Goal: Navigation & Orientation: Find specific page/section

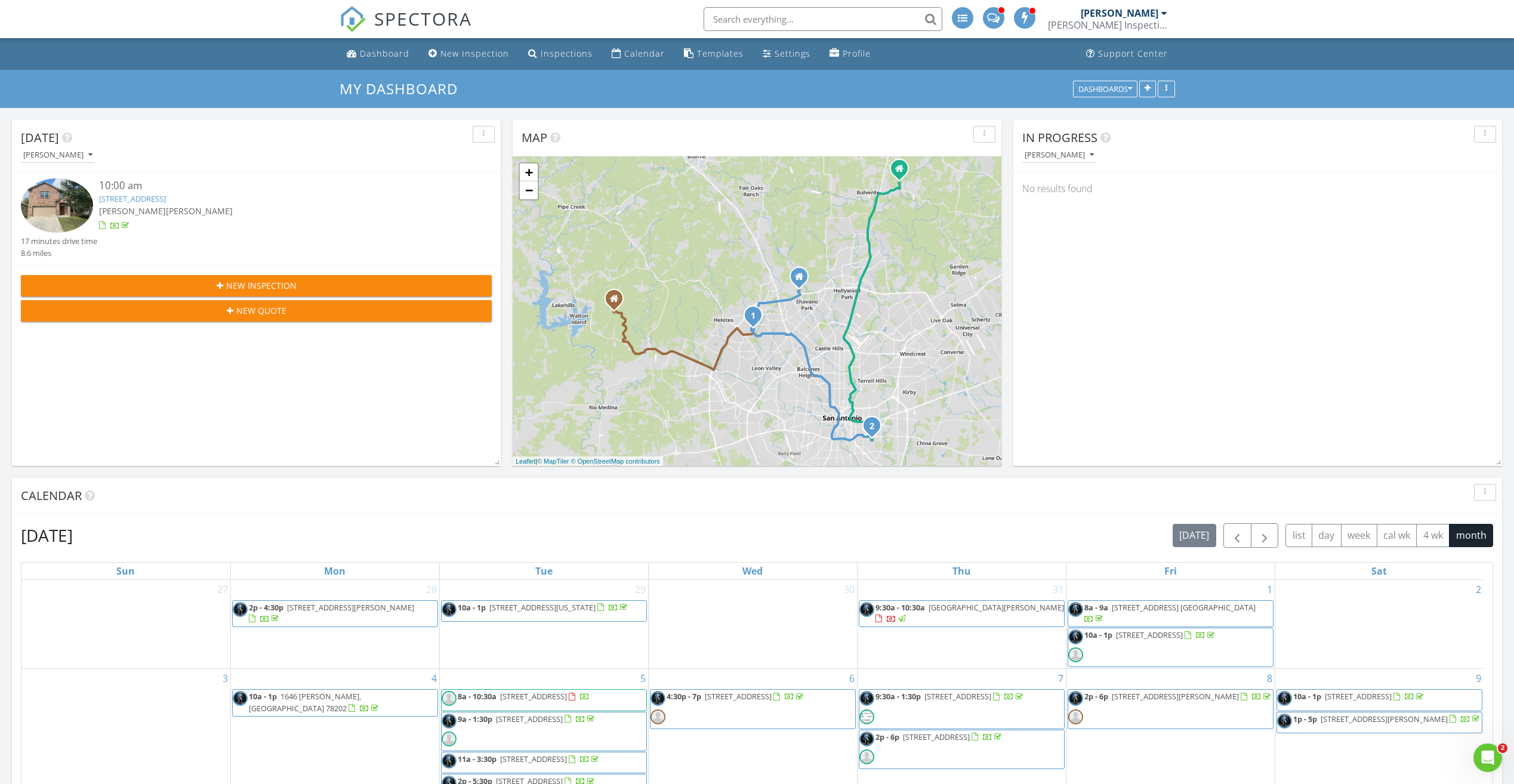
scroll to position [1104, 1533]
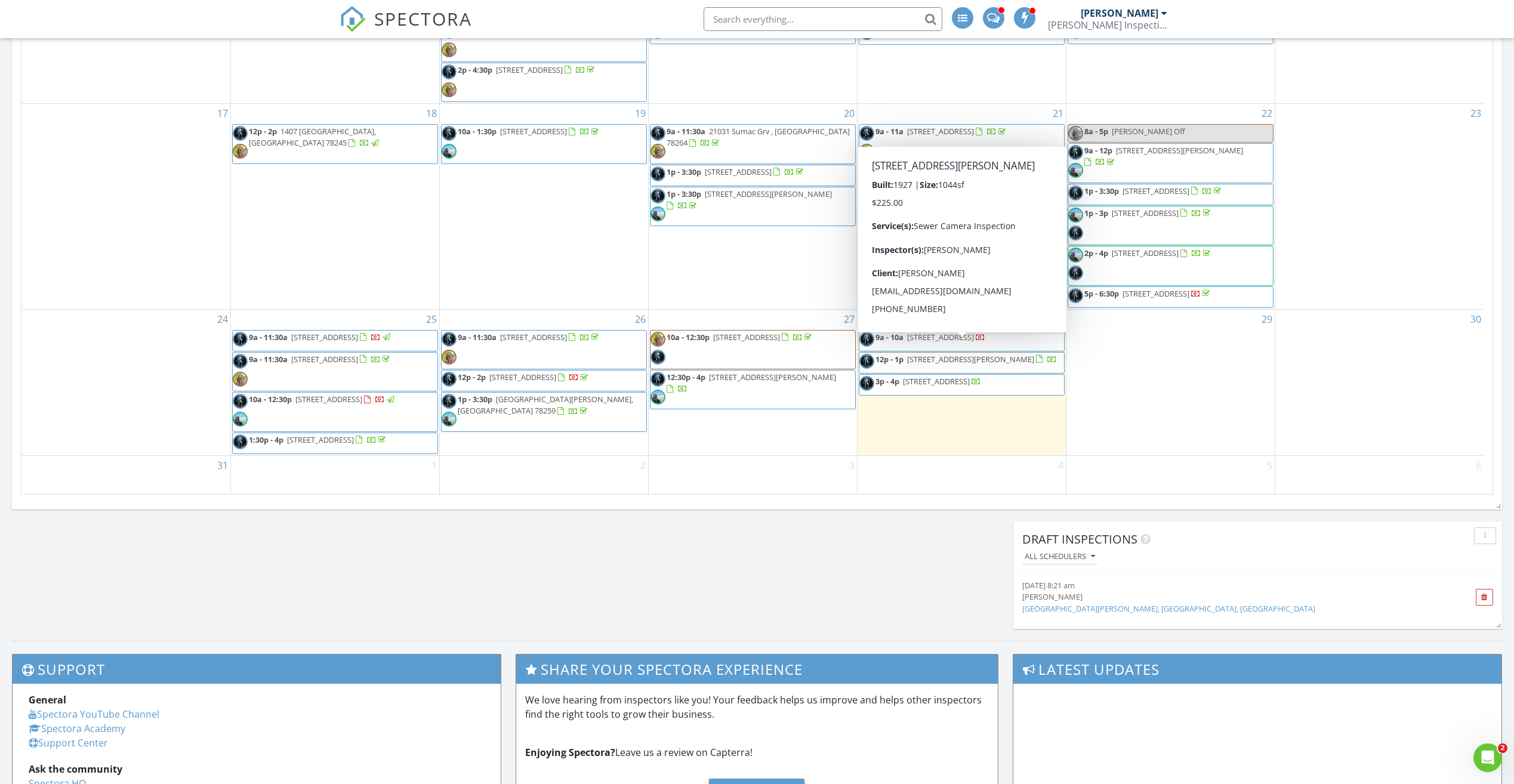
scroll to position [537, 0]
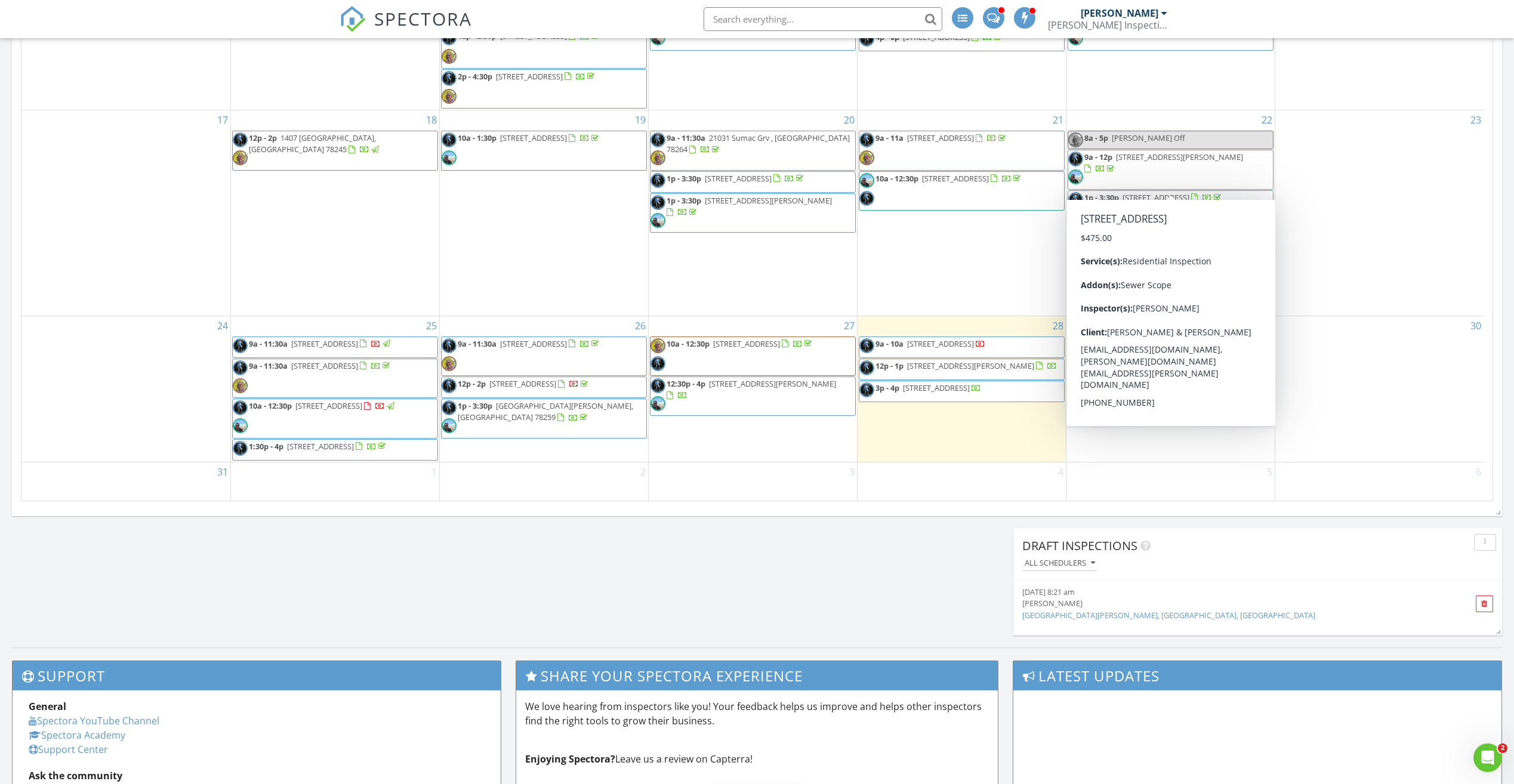
scroll to position [547, 0]
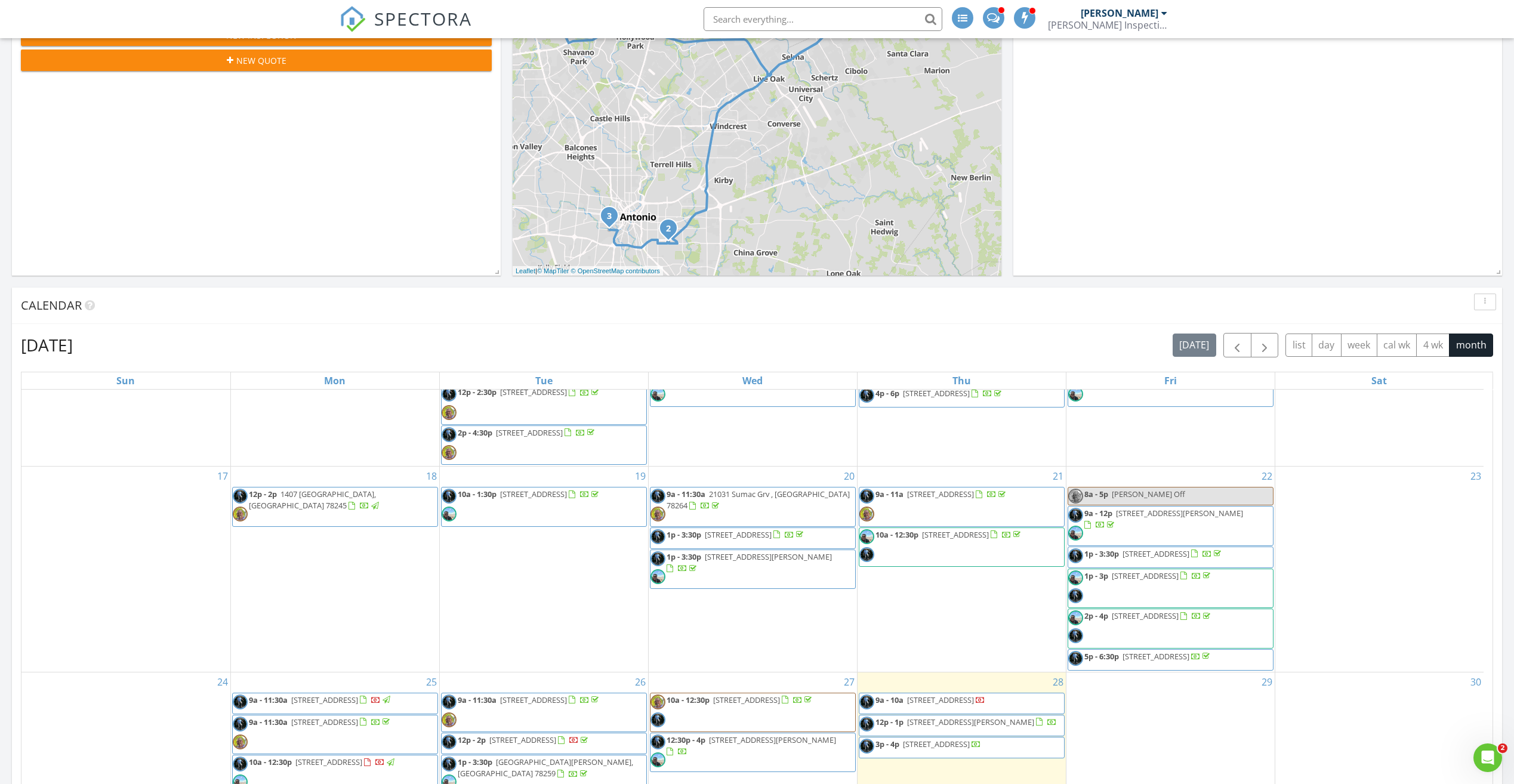
scroll to position [547, 0]
